Goal: Information Seeking & Learning: Learn about a topic

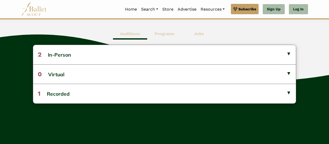
scroll to position [140, 0]
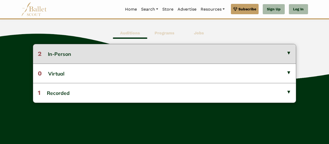
click at [122, 52] on button "2 In-Person" at bounding box center [164, 53] width 263 height 19
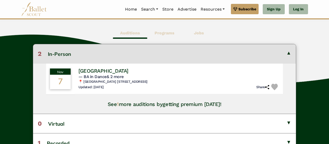
click at [122, 52] on button "2 In-Person" at bounding box center [164, 53] width 263 height 19
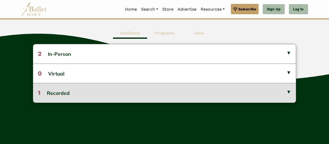
click at [129, 95] on button "1 Recorded" at bounding box center [164, 92] width 263 height 19
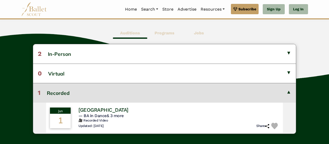
click at [129, 95] on button "1 Recorded" at bounding box center [164, 92] width 263 height 19
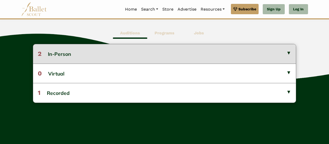
click at [102, 46] on button "2 In-Person" at bounding box center [164, 53] width 263 height 19
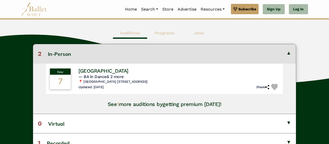
click at [161, 33] on b "Programs" at bounding box center [165, 33] width 20 height 5
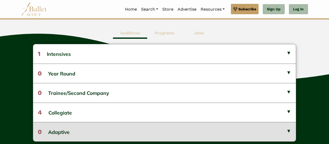
click at [90, 125] on button "0 Adaptive" at bounding box center [164, 131] width 263 height 19
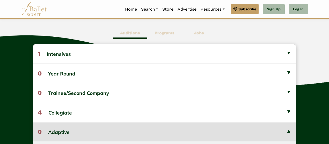
click at [89, 125] on button "0 Adaptive" at bounding box center [164, 131] width 263 height 19
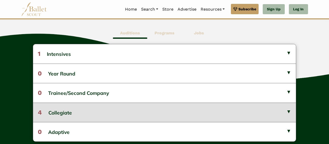
click at [82, 117] on button "4 Collegiate" at bounding box center [164, 112] width 263 height 19
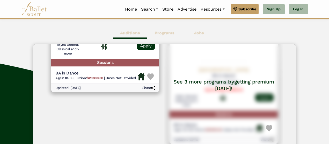
scroll to position [0, 0]
